Goal: Task Accomplishment & Management: Complete application form

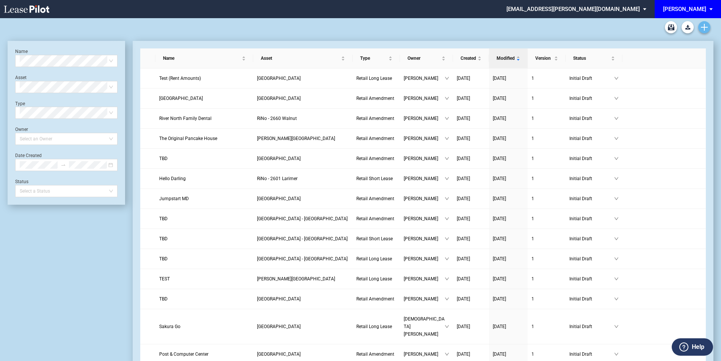
click at [698, 28] on link "Create new document" at bounding box center [704, 27] width 12 height 12
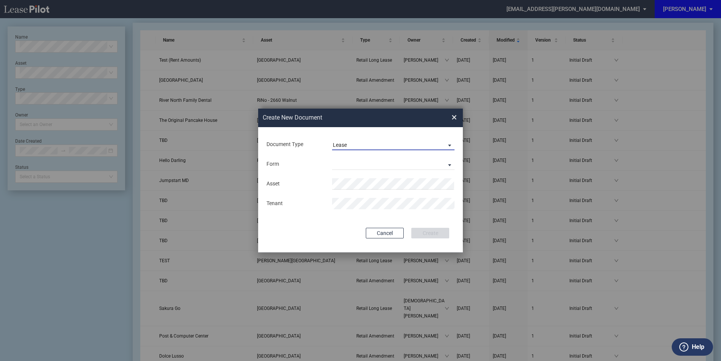
click at [339, 144] on div "Lease" at bounding box center [340, 145] width 14 height 6
click at [345, 164] on div "Amendment" at bounding box center [349, 163] width 33 height 8
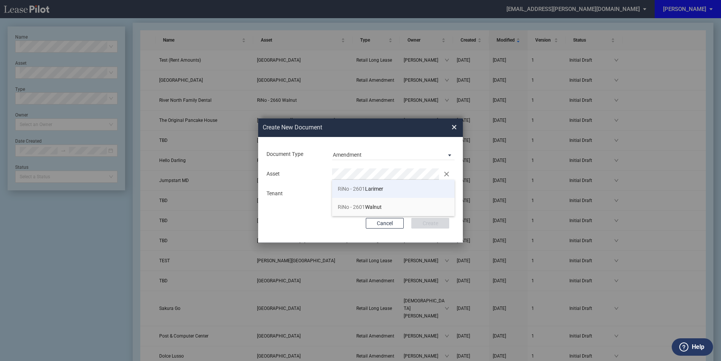
click at [375, 190] on span "RiNo - 2601 Larimer" at bounding box center [360, 189] width 45 height 6
click at [441, 217] on div "Document Type Amendment Deal Type Retail Deal Type Retail Form Retail Amendment…" at bounding box center [360, 190] width 205 height 106
click at [442, 220] on button "Create" at bounding box center [430, 223] width 38 height 11
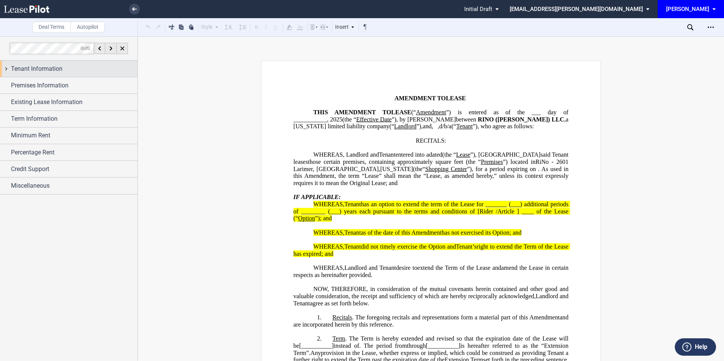
click at [53, 72] on span "Tenant Information" at bounding box center [37, 68] width 52 height 9
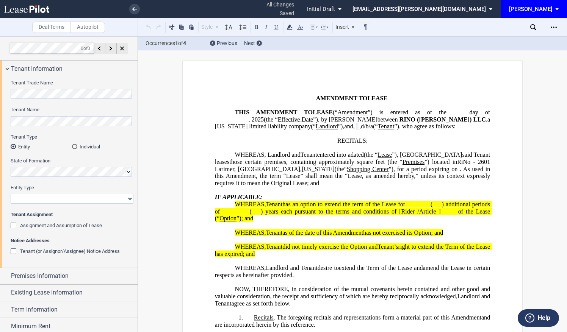
click at [38, 201] on select "Corporation Limited Liability Company General Partnership Limited Partnership O…" at bounding box center [72, 199] width 123 height 10
select select "limited liability company"
click at [11, 194] on select "Corporation Limited Liability Company General Partnership Limited Partnership O…" at bounding box center [72, 199] width 123 height 10
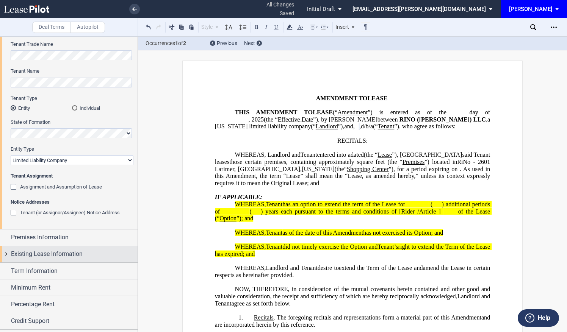
scroll to position [50, 0]
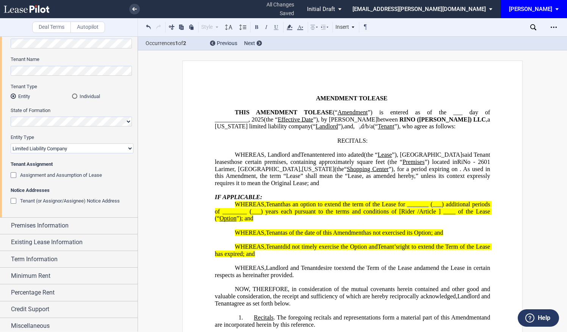
click at [61, 215] on div "Tenant Trade Name Tenant Name Tenant Type Entity Individual State of Formation …" at bounding box center [69, 122] width 138 height 191
click at [61, 226] on span "Premises Information" at bounding box center [40, 225] width 58 height 9
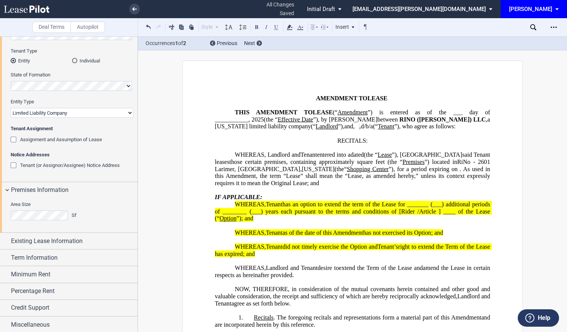
scroll to position [86, 0]
click at [67, 241] on span "Existing Lease Information" at bounding box center [47, 240] width 72 height 9
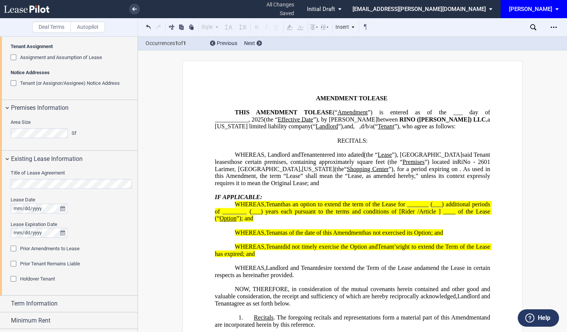
scroll to position [187, 0]
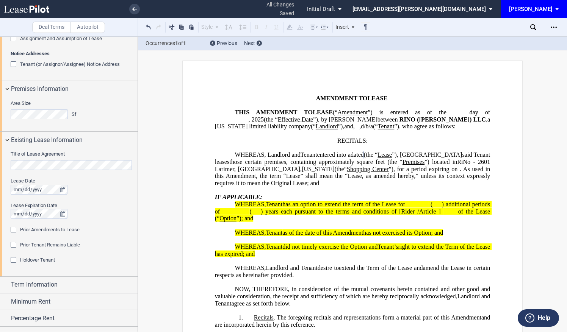
click at [13, 228] on div "Prior Amendments to Lease" at bounding box center [15, 231] width 8 height 8
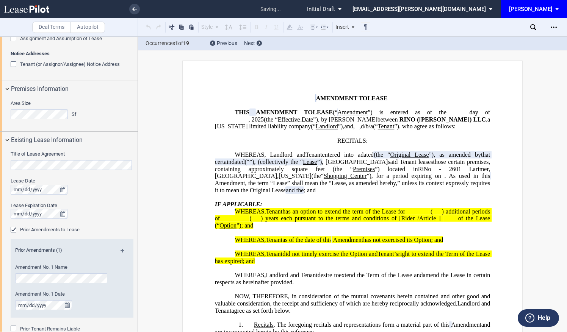
click at [121, 247] on div "Prior Amendments (1)" at bounding box center [72, 251] width 123 height 9
click at [123, 250] on md-icon at bounding box center [125, 253] width 10 height 9
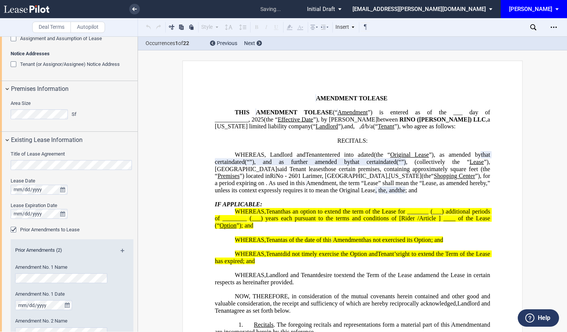
click at [121, 248] on div "Prior Amendments (2)" at bounding box center [72, 251] width 123 height 9
click at [120, 249] on md-icon at bounding box center [125, 253] width 10 height 9
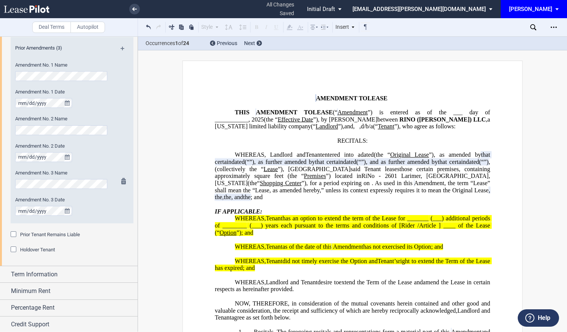
scroll to position [406, 0]
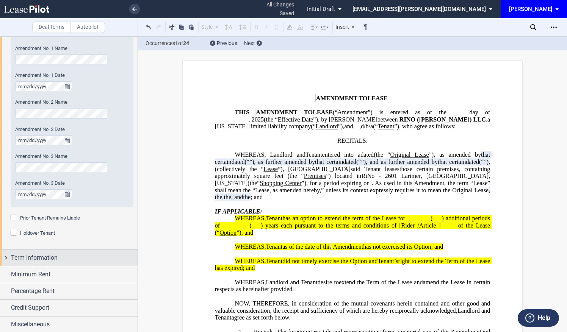
click at [53, 256] on span "Term Information" at bounding box center [34, 257] width 47 height 9
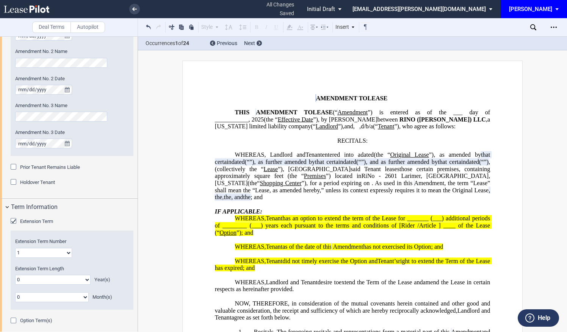
click at [13, 218] on div "Extension Term" at bounding box center [15, 222] width 8 height 8
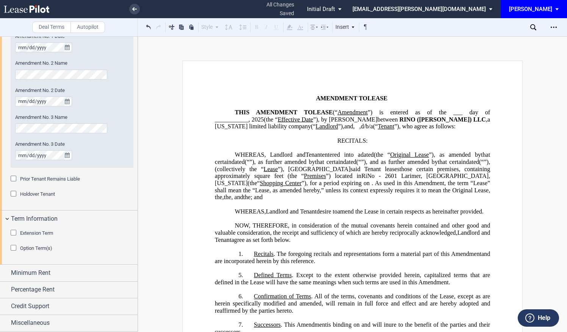
scroll to position [444, 0]
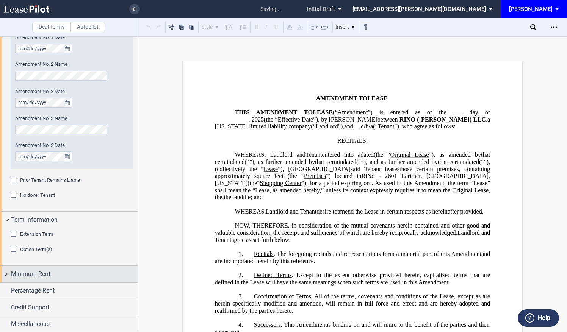
click at [52, 272] on div "Minimum Rent" at bounding box center [74, 274] width 127 height 9
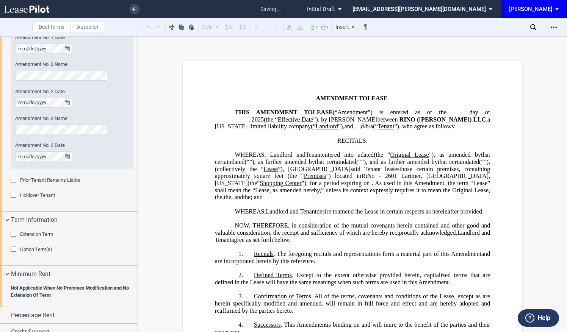
scroll to position [464, 0]
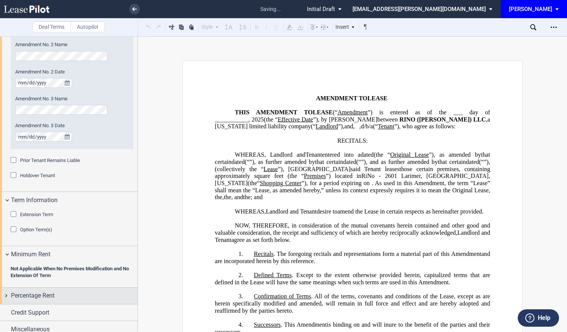
click at [57, 291] on div "Percentage Rent" at bounding box center [74, 295] width 127 height 9
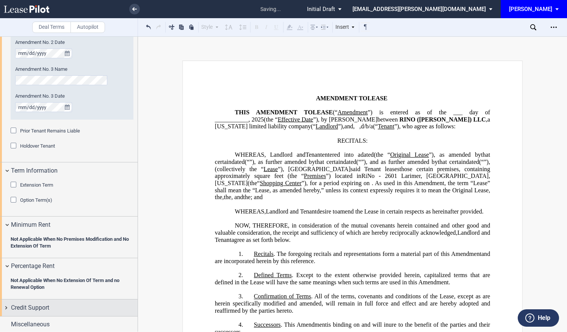
click at [50, 309] on div "Credit Support" at bounding box center [74, 307] width 127 height 9
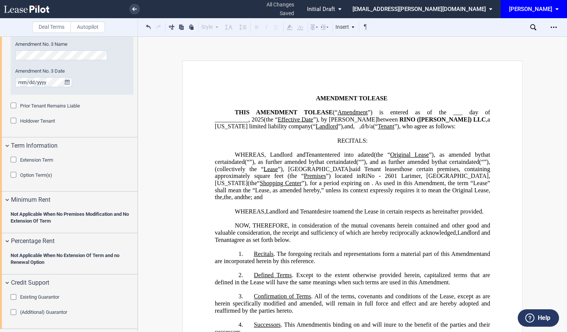
scroll to position [531, 0]
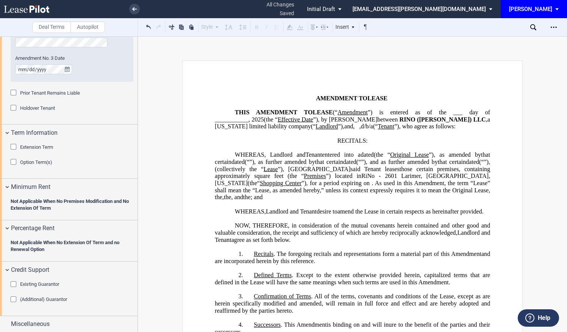
click at [11, 286] on div "Existing Guarantor" at bounding box center [15, 286] width 8 height 8
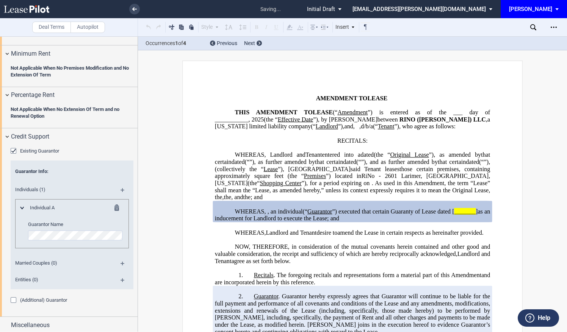
scroll to position [665, 0]
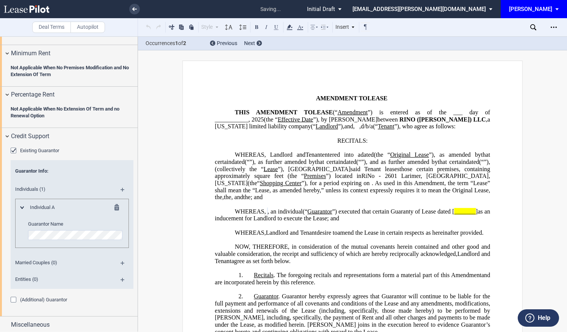
click at [122, 188] on md-icon at bounding box center [125, 192] width 10 height 9
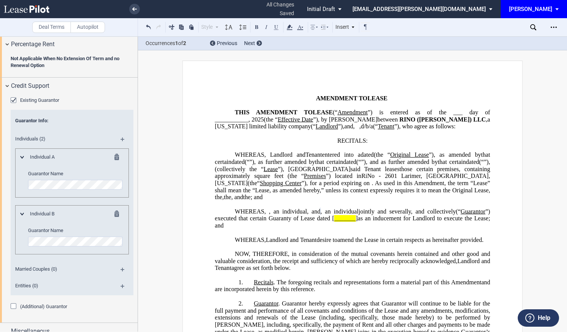
scroll to position [721, 0]
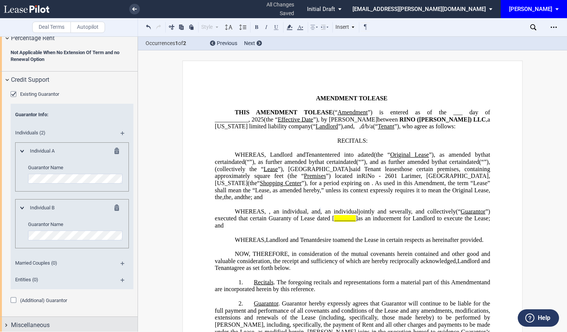
click at [44, 321] on span "Miscellaneous" at bounding box center [30, 325] width 39 height 9
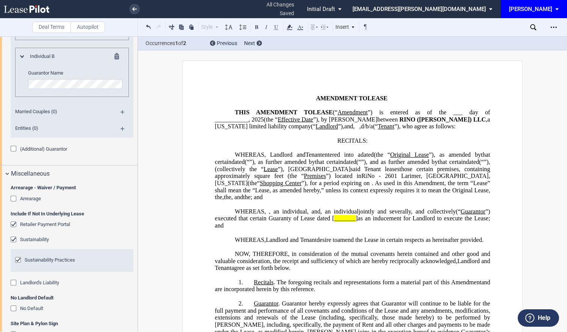
click at [10, 223] on div "Arrearage - Waiver / Payment Arrearage Arrearage Type Waiver Payment Date Amoun…" at bounding box center [69, 274] width 138 height 184
click at [14, 222] on div "Retailer Payment Portal" at bounding box center [15, 226] width 8 height 8
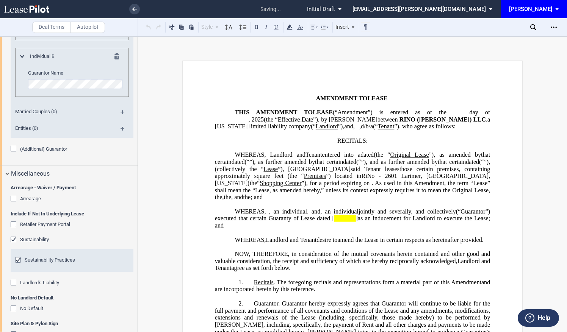
click at [15, 237] on div "Sustainability" at bounding box center [15, 241] width 8 height 8
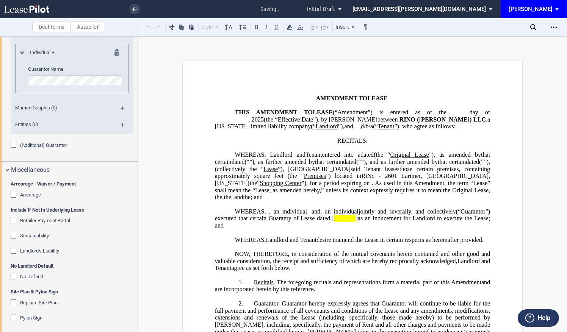
scroll to position [877, 0]
click at [14, 275] on div "No Default" at bounding box center [15, 277] width 8 height 8
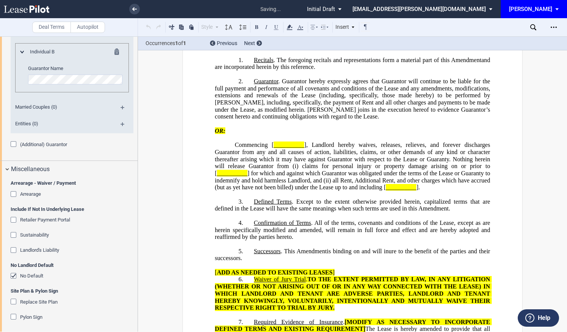
scroll to position [0, 0]
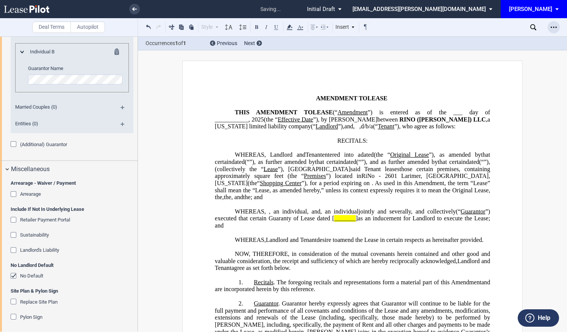
click at [554, 28] on icon "Open Lease options menu" at bounding box center [554, 27] width 6 height 6
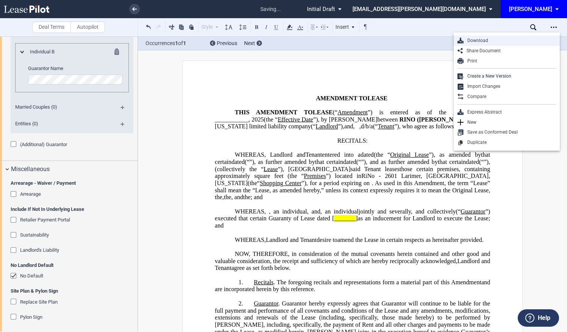
click at [488, 38] on div "Download" at bounding box center [509, 41] width 92 height 6
